Goal: Book appointment/travel/reservation

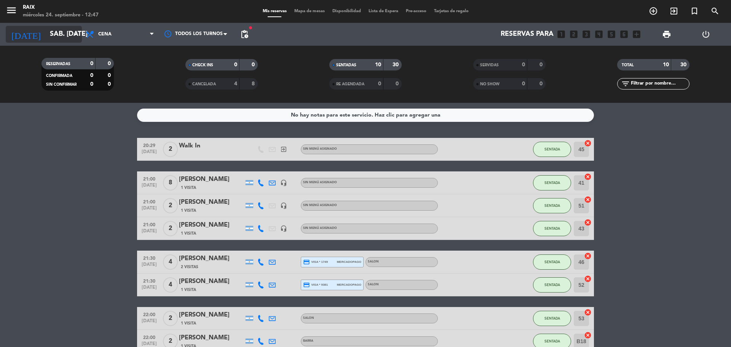
click at [60, 28] on input "sáb. [DATE]" at bounding box center [90, 34] width 88 height 15
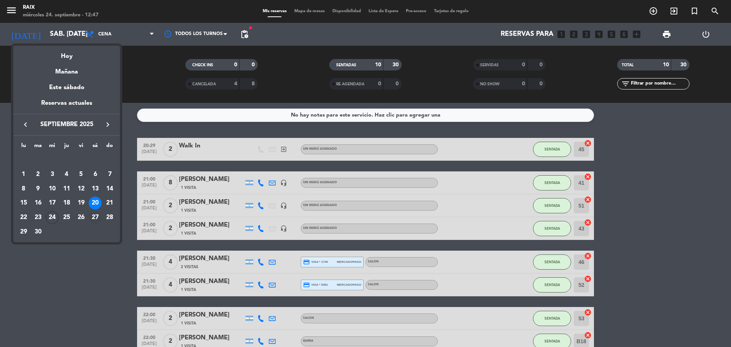
click at [96, 214] on div "27" at bounding box center [95, 217] width 13 height 13
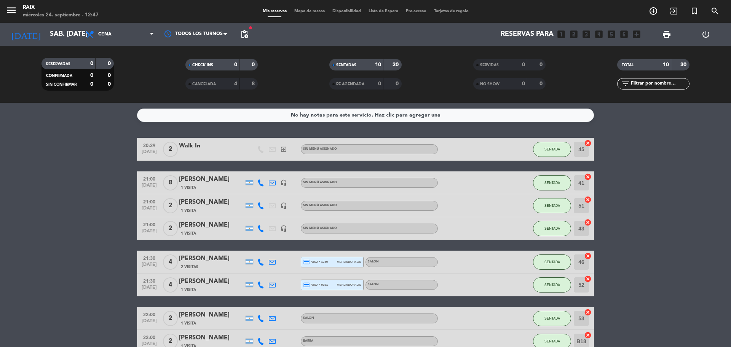
type input "sáb. [DATE]"
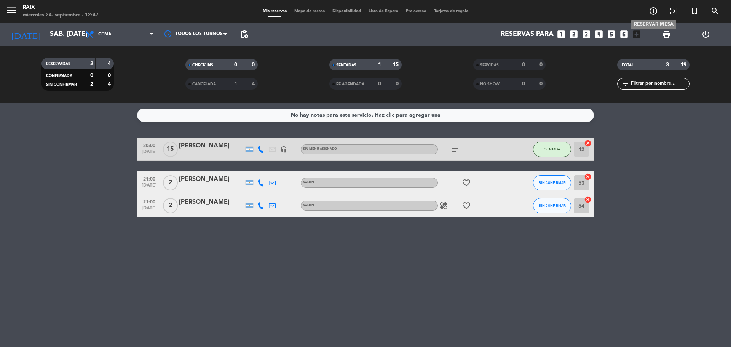
click at [653, 14] on icon "add_circle_outline" at bounding box center [653, 10] width 9 height 9
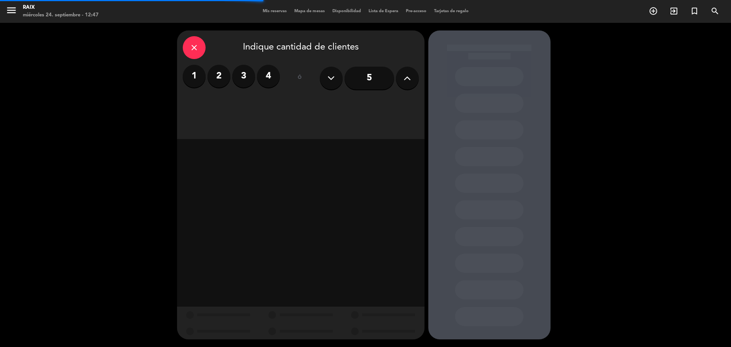
click at [227, 81] on label "2" at bounding box center [218, 76] width 23 height 23
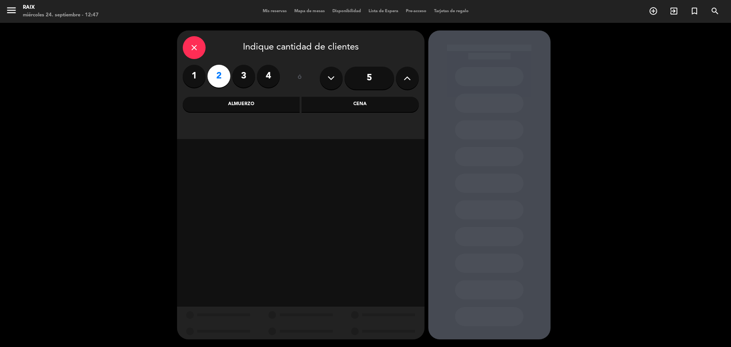
click at [359, 107] on div "Cena" at bounding box center [360, 104] width 117 height 15
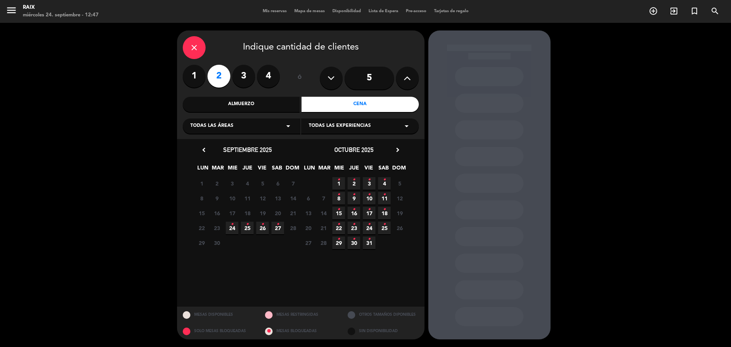
click at [277, 227] on icon "•" at bounding box center [277, 224] width 3 height 12
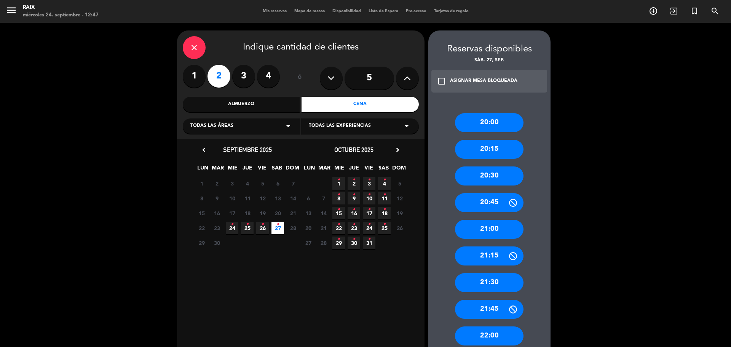
click at [484, 130] on div "20:00" at bounding box center [489, 122] width 69 height 19
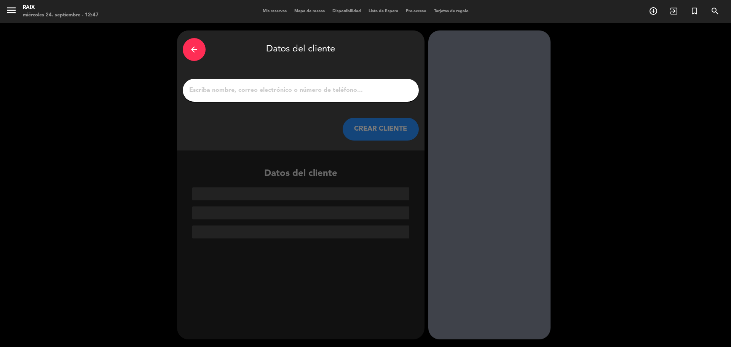
click at [200, 85] on input "1" at bounding box center [300, 90] width 225 height 11
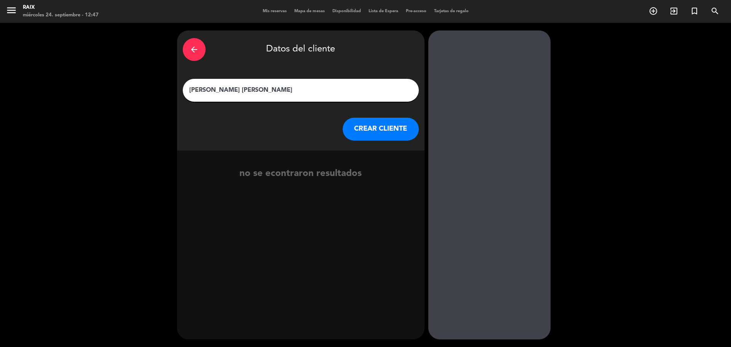
type input "[PERSON_NAME] [PERSON_NAME]"
click at [373, 134] on button "CREAR CLIENTE" at bounding box center [381, 129] width 76 height 23
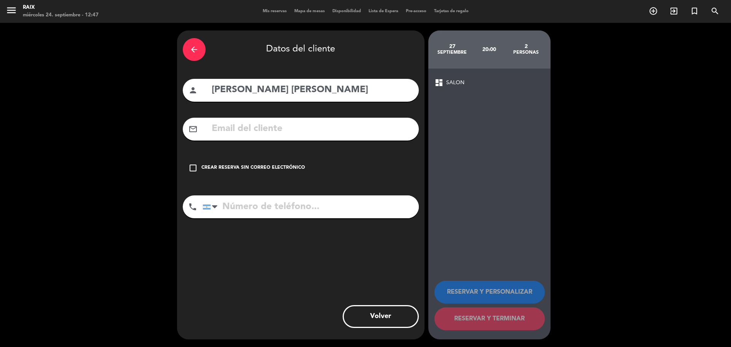
click at [260, 135] on input "text" at bounding box center [312, 129] width 202 height 16
paste input "[EMAIL_ADDRESS][DOMAIN_NAME]"
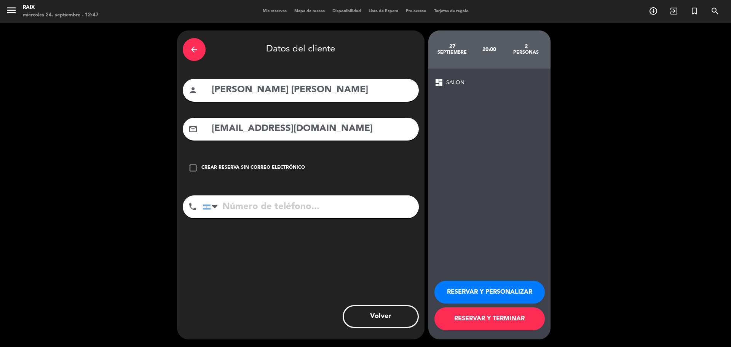
type input "[EMAIL_ADDRESS][DOMAIN_NAME]"
click at [250, 212] on input "tel" at bounding box center [311, 206] width 216 height 23
paste input "1165325499"
type input "1165325499"
click at [496, 290] on button "RESERVAR Y PERSONALIZAR" at bounding box center [489, 292] width 110 height 23
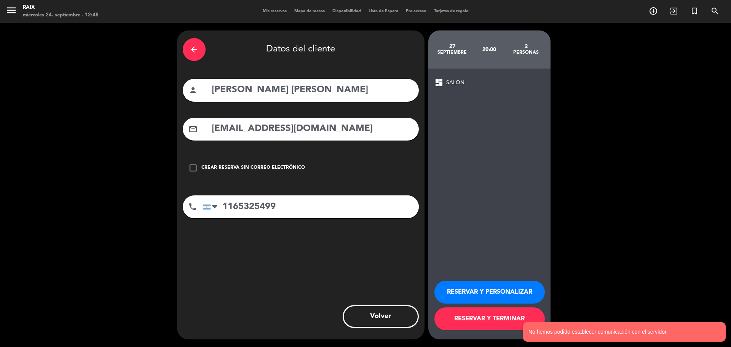
click at [479, 294] on button "RESERVAR Y PERSONALIZAR" at bounding box center [489, 292] width 110 height 23
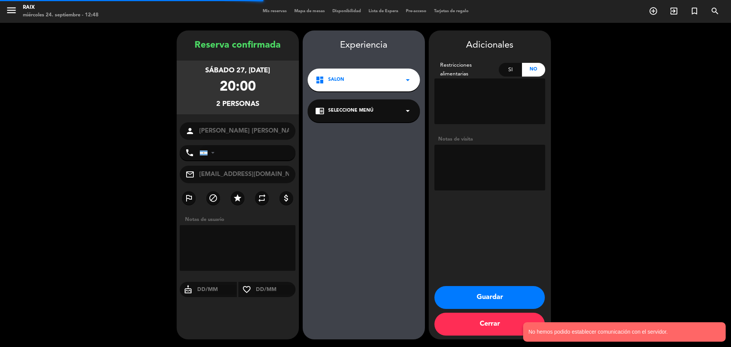
type input "[PHONE_NUMBER]"
click at [497, 153] on textarea at bounding box center [489, 168] width 111 height 46
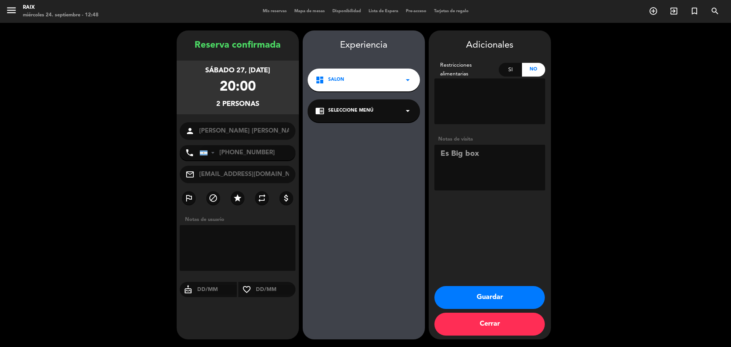
type textarea "Es Big box"
click at [489, 292] on button "Guardar" at bounding box center [489, 297] width 110 height 23
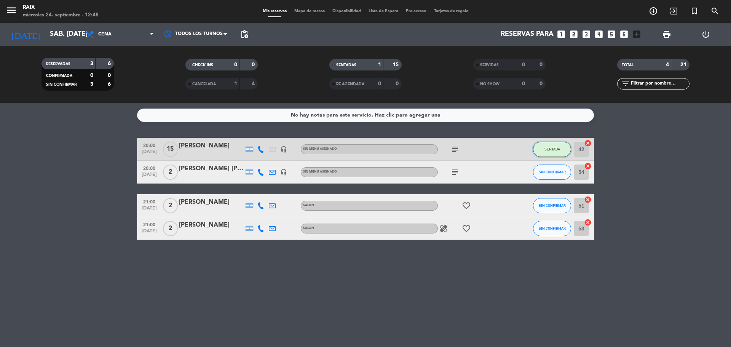
click at [557, 154] on button "SENTADA" at bounding box center [552, 149] width 38 height 15
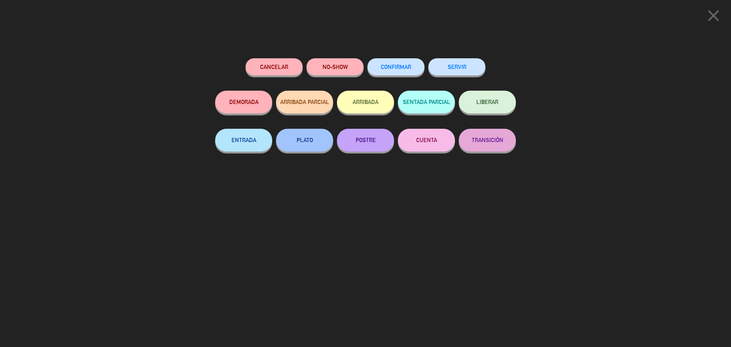
click at [393, 65] on span "CONFIRMAR" at bounding box center [396, 67] width 30 height 6
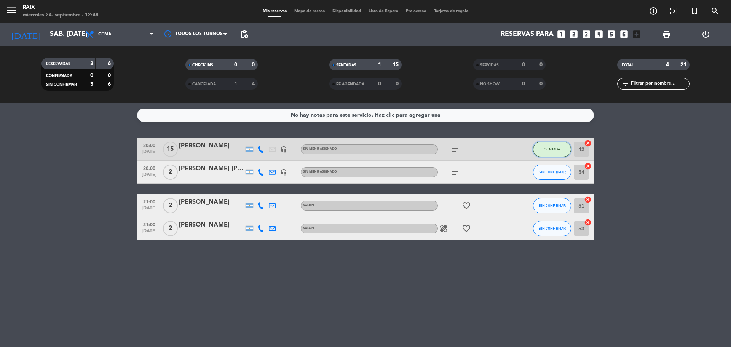
click at [543, 149] on button "SENTADA" at bounding box center [552, 149] width 38 height 15
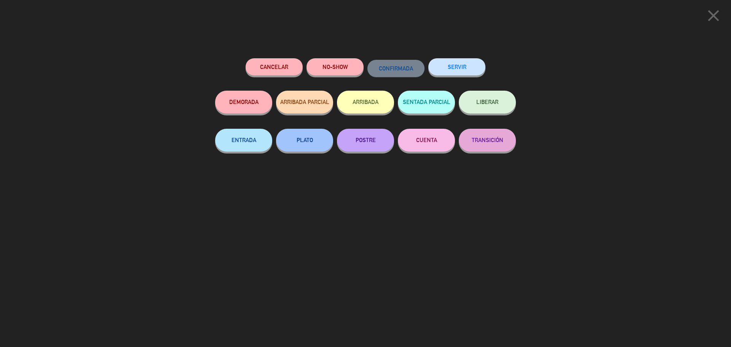
click at [709, 14] on icon "close" at bounding box center [713, 15] width 19 height 19
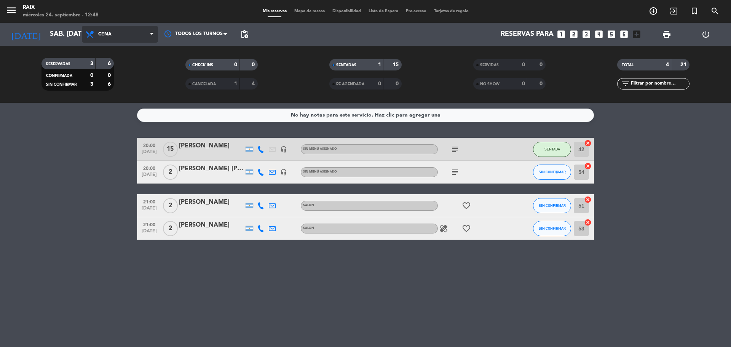
click at [91, 34] on icon at bounding box center [90, 34] width 11 height 9
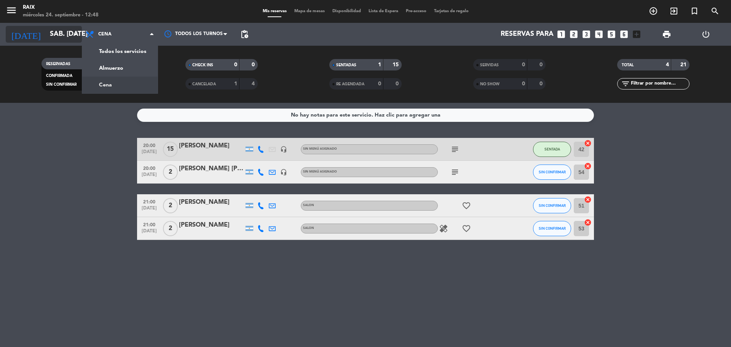
click at [63, 31] on input "sáb. [DATE]" at bounding box center [90, 34] width 88 height 15
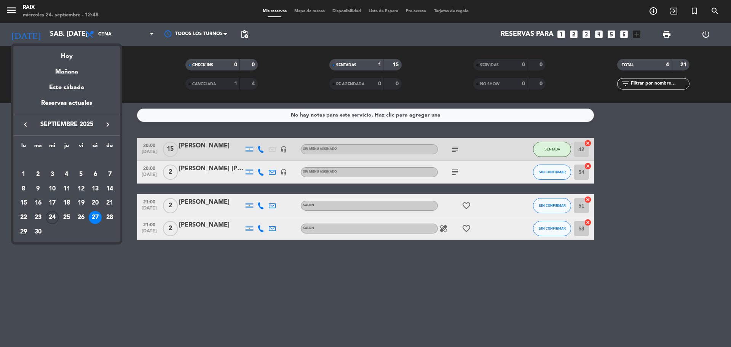
click at [53, 214] on div "24" at bounding box center [52, 217] width 13 height 13
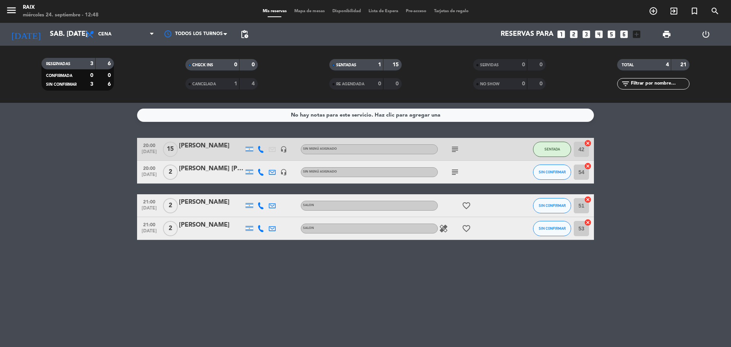
type input "mié. [DATE]"
